Goal: Check status: Check status

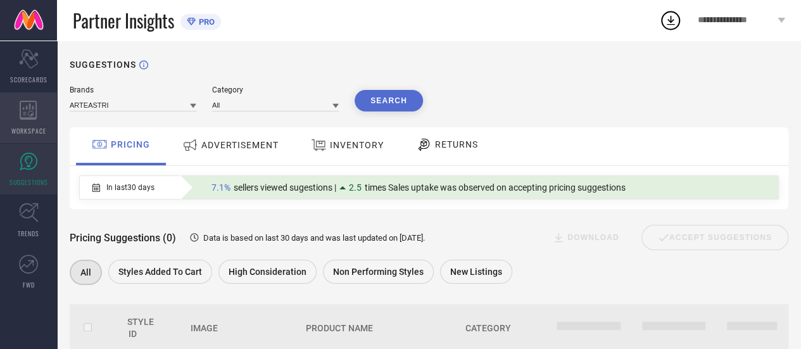
click at [36, 120] on div "WORKSPACE" at bounding box center [28, 117] width 57 height 51
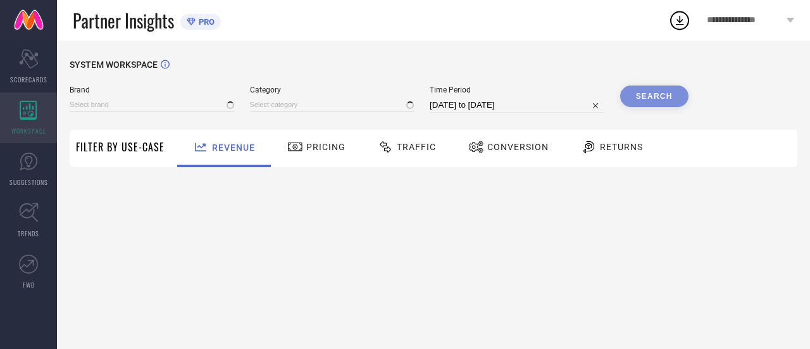
type input "ARTEASTRI"
type input "All"
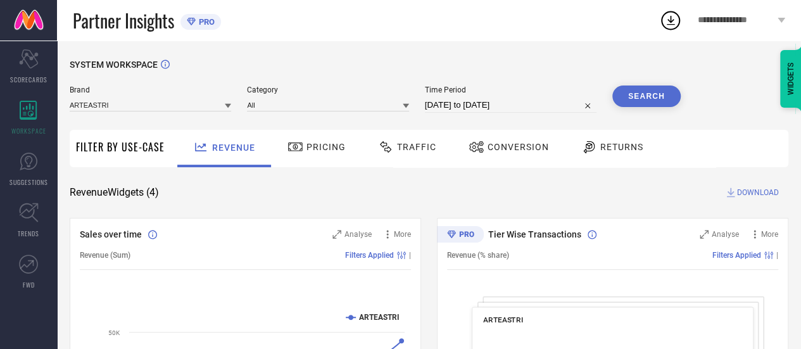
click at [521, 144] on span "Conversion" at bounding box center [518, 147] width 61 height 10
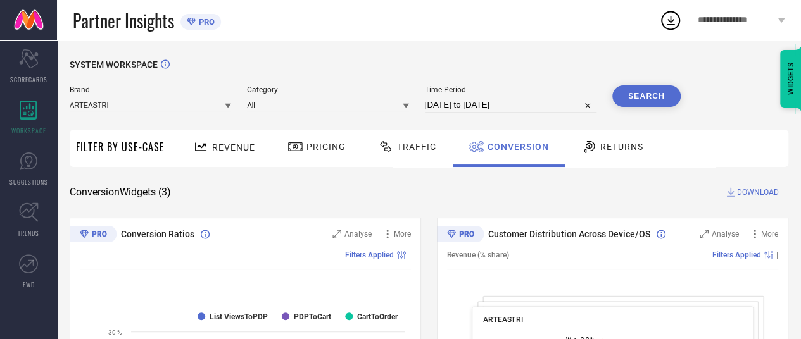
select select "7"
select select "2025"
select select "8"
select select "2025"
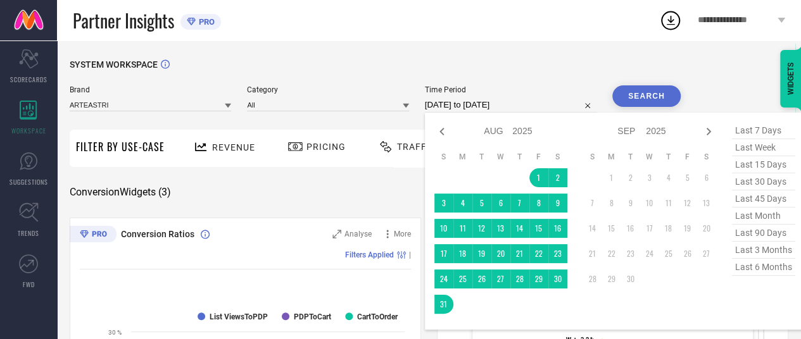
click at [470, 108] on input "[DATE] to [DATE]" at bounding box center [511, 105] width 172 height 15
click at [446, 132] on icon at bounding box center [441, 131] width 15 height 15
select select "6"
select select "2025"
select select "7"
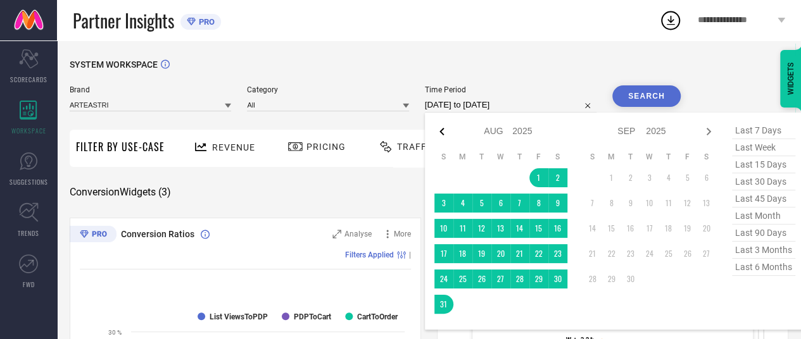
select select "2025"
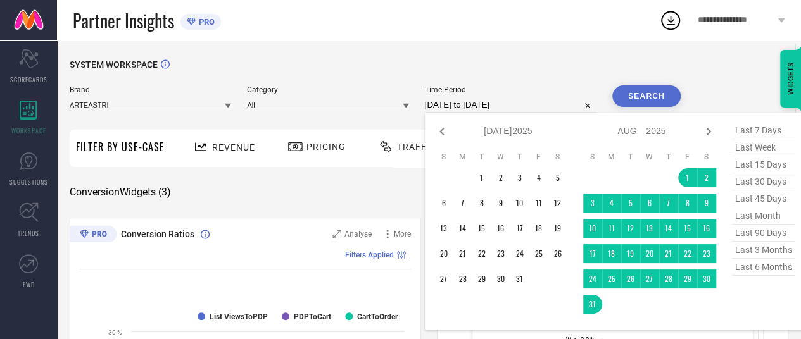
click at [742, 234] on span "last 90 days" at bounding box center [763, 233] width 63 height 17
type input "[DATE] to [DATE]"
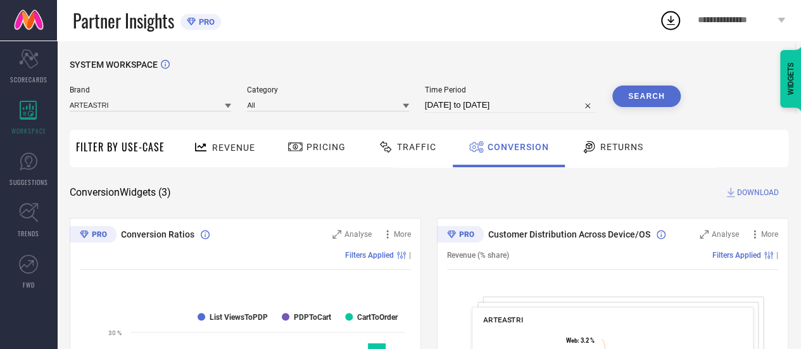
scroll to position [8, 0]
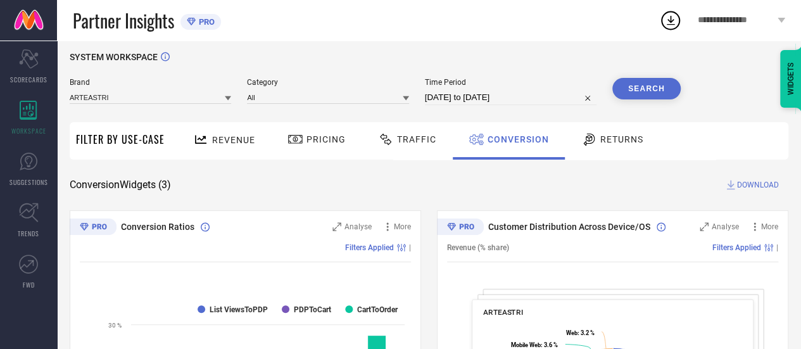
click at [637, 91] on button "Search" at bounding box center [646, 89] width 68 height 22
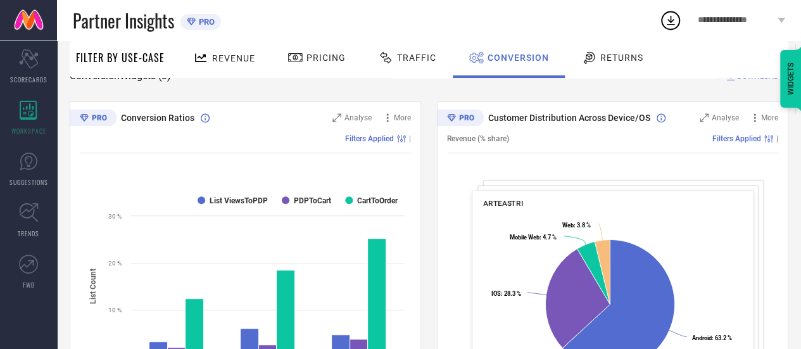
scroll to position [28, 0]
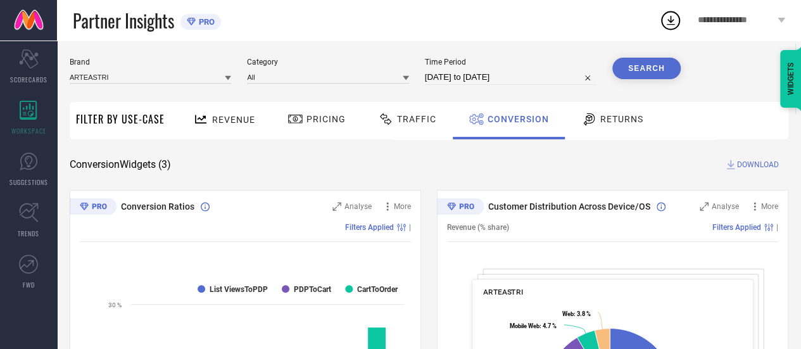
click at [736, 163] on icon at bounding box center [730, 164] width 13 height 13
